Goal: Information Seeking & Learning: Find specific fact

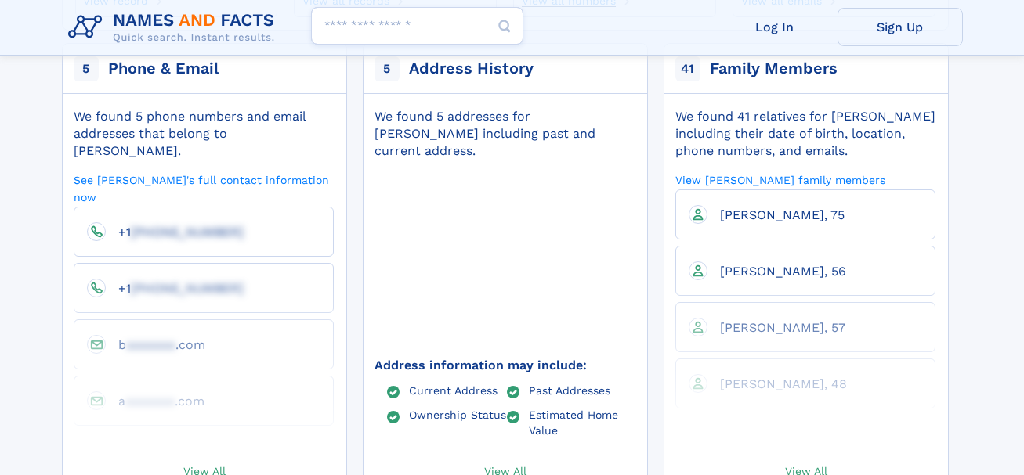
scroll to position [345, 0]
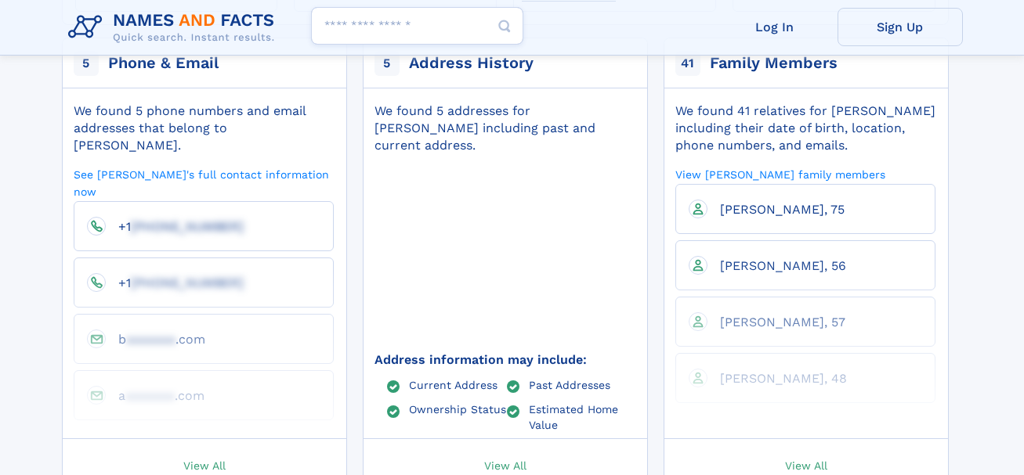
click at [552, 311] on div "Address information may include: Current Address Past Addresses Ownership Statu…" at bounding box center [504, 296] width 260 height 285
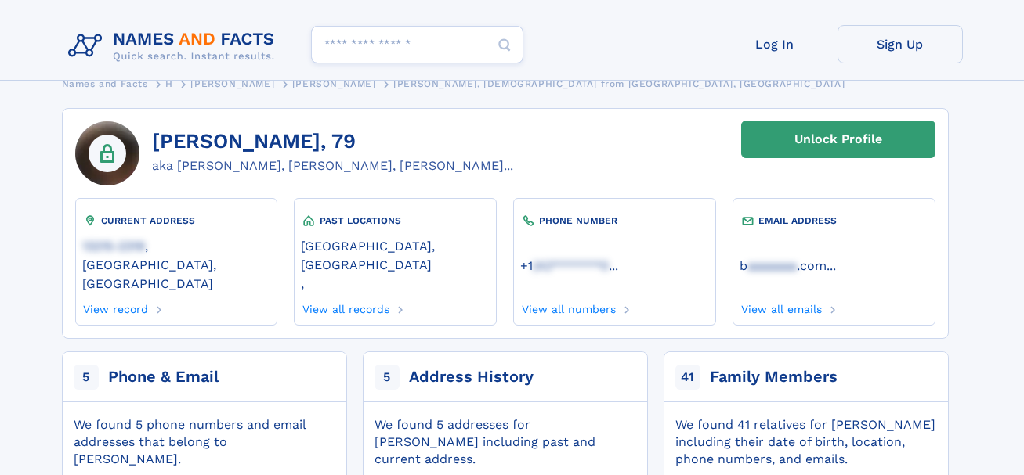
scroll to position [29, 0]
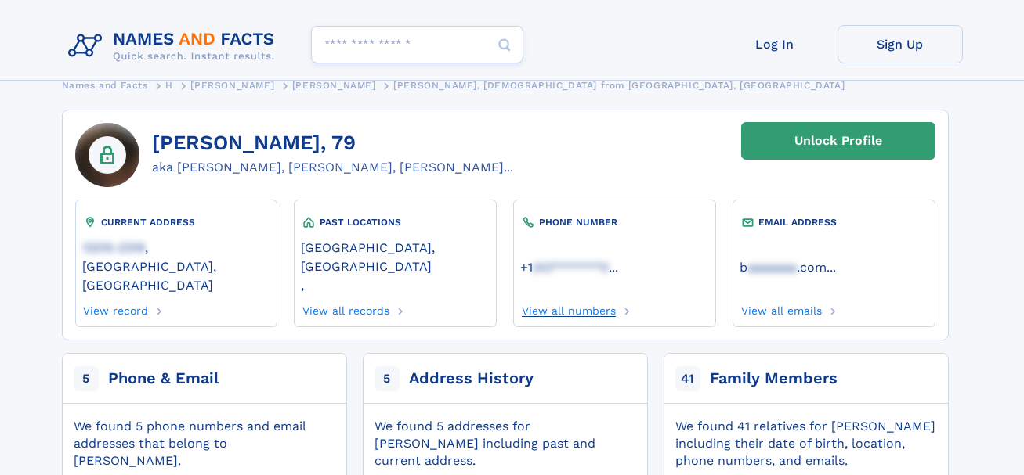
click at [576, 300] on link "View all numbers" at bounding box center [568, 308] width 96 height 17
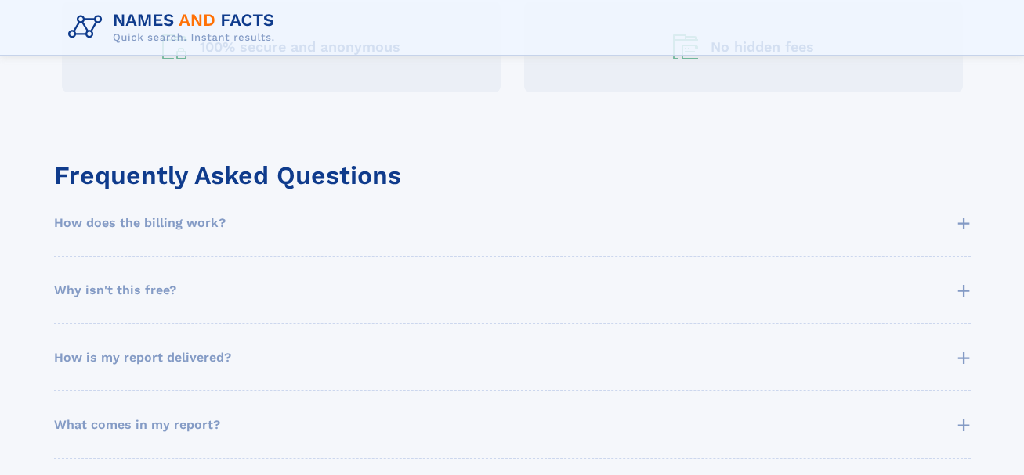
scroll to position [752, 0]
click at [146, 290] on span "Why isn't this free?" at bounding box center [115, 289] width 122 height 19
